Goal: Task Accomplishment & Management: Manage account settings

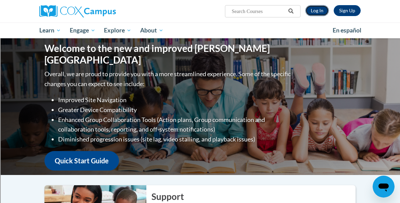
click at [319, 11] on link "Log In" at bounding box center [317, 10] width 24 height 11
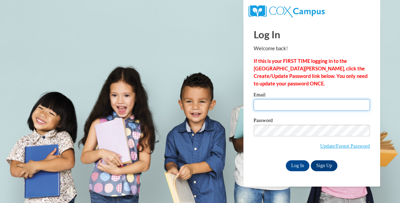
click at [277, 108] on input "Email" at bounding box center [312, 105] width 116 height 12
type input "tbell@shorewood.k12.wi.us"
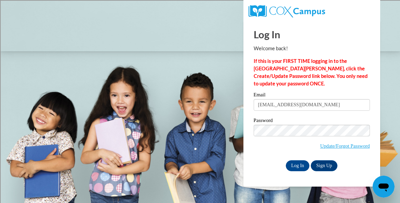
click at [313, 120] on label "Password" at bounding box center [312, 121] width 116 height 7
click at [298, 170] on input "Log In" at bounding box center [298, 165] width 24 height 11
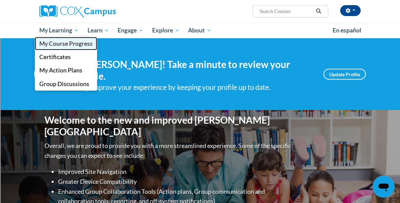
click at [59, 43] on span "My Course Progress" at bounding box center [65, 43] width 53 height 7
